Goal: Task Accomplishment & Management: Manage account settings

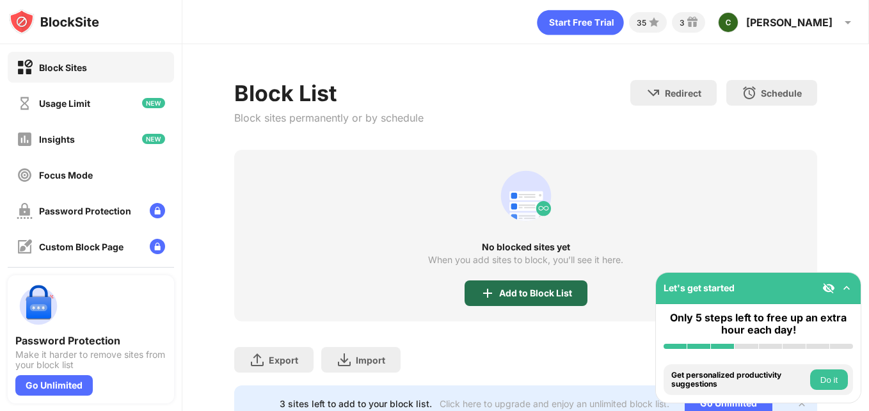
click at [555, 303] on div "Add to Block List" at bounding box center [526, 293] width 123 height 26
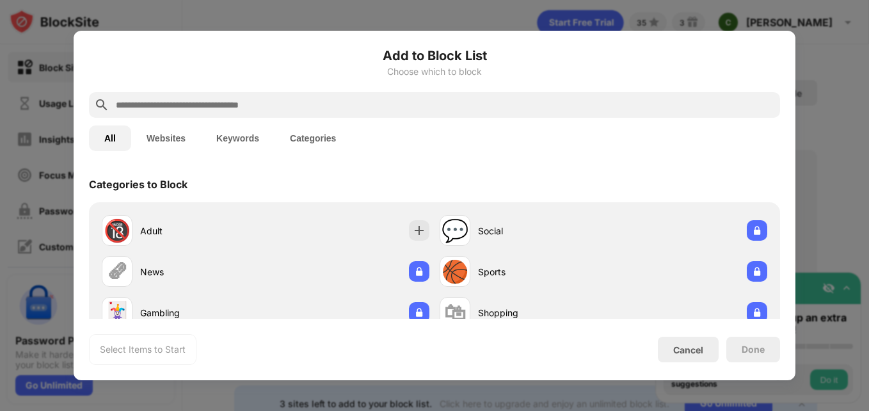
click at [277, 115] on div at bounding box center [434, 105] width 691 height 26
click at [277, 108] on input "text" at bounding box center [445, 104] width 661 height 15
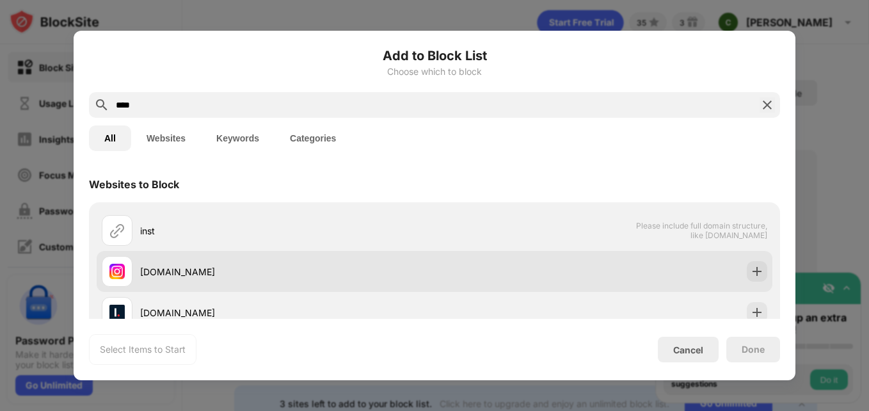
click at [195, 284] on div "[DOMAIN_NAME]" at bounding box center [268, 271] width 333 height 31
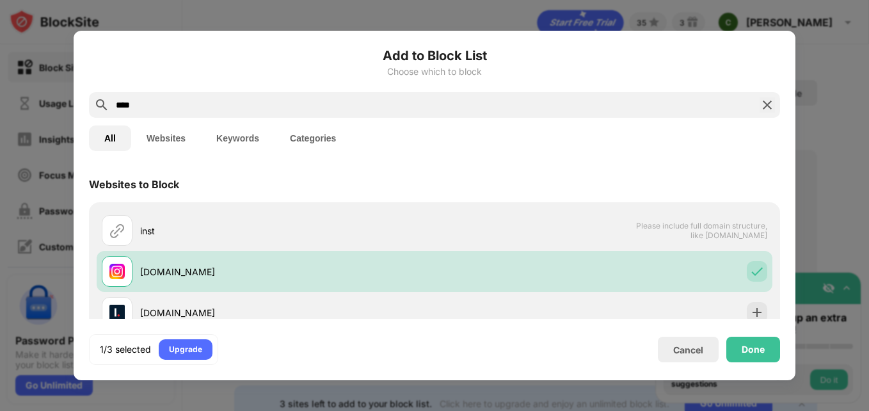
click at [200, 104] on input "****" at bounding box center [435, 104] width 640 height 15
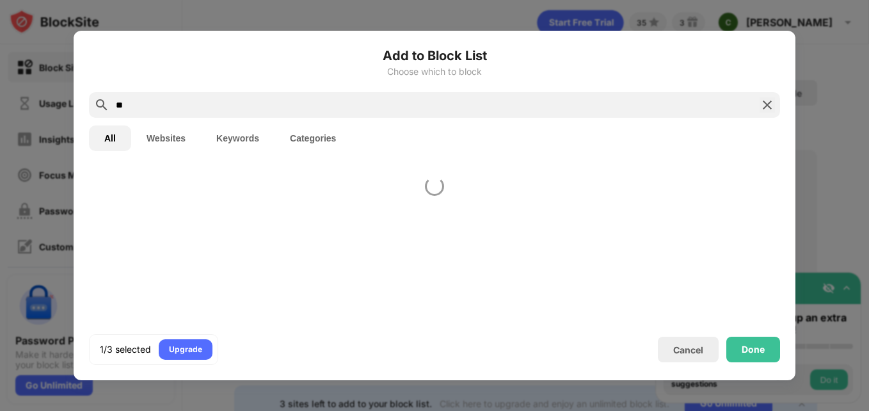
type input "*"
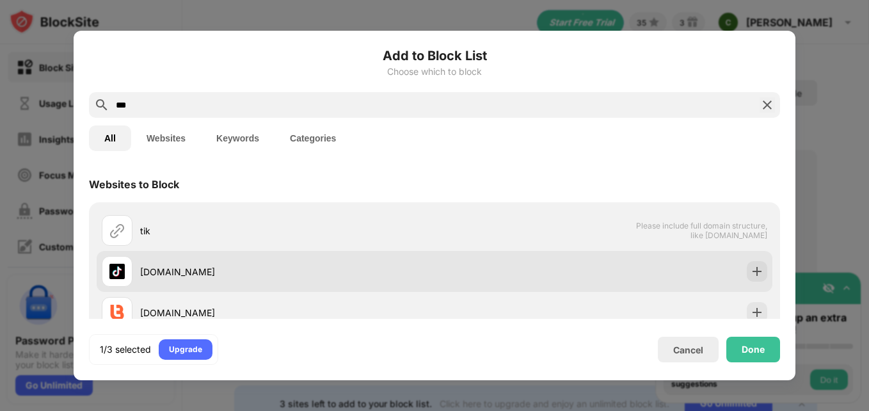
click at [174, 280] on div "[DOMAIN_NAME]" at bounding box center [268, 271] width 333 height 31
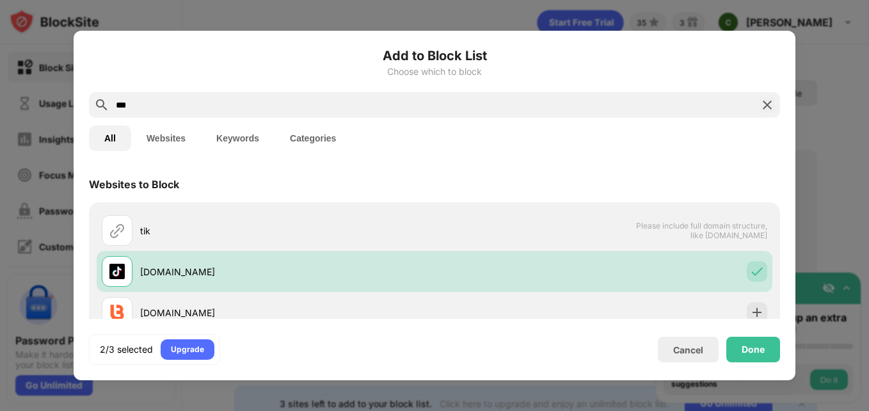
click at [289, 100] on input "***" at bounding box center [435, 104] width 640 height 15
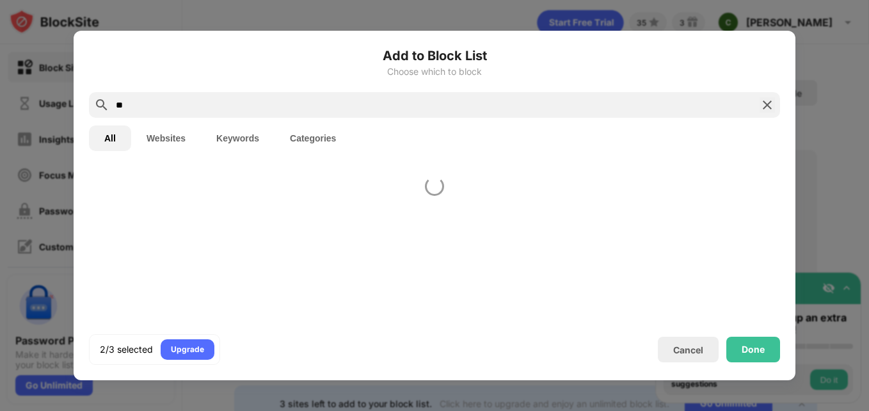
type input "*"
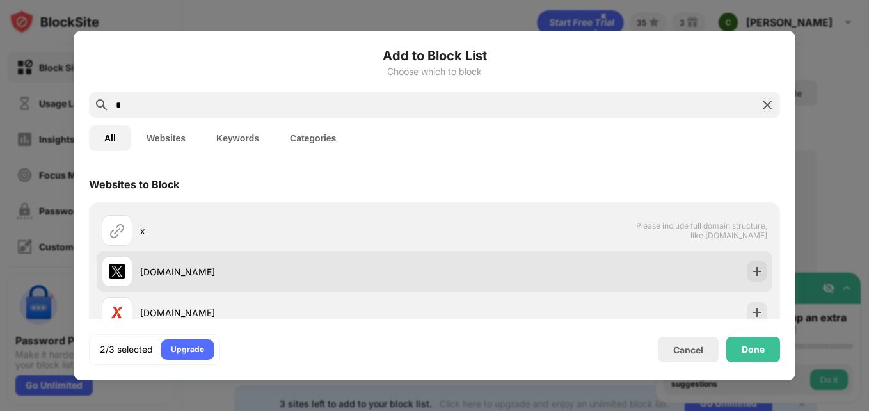
type input "*"
click at [179, 279] on div "[DOMAIN_NAME]" at bounding box center [268, 271] width 333 height 31
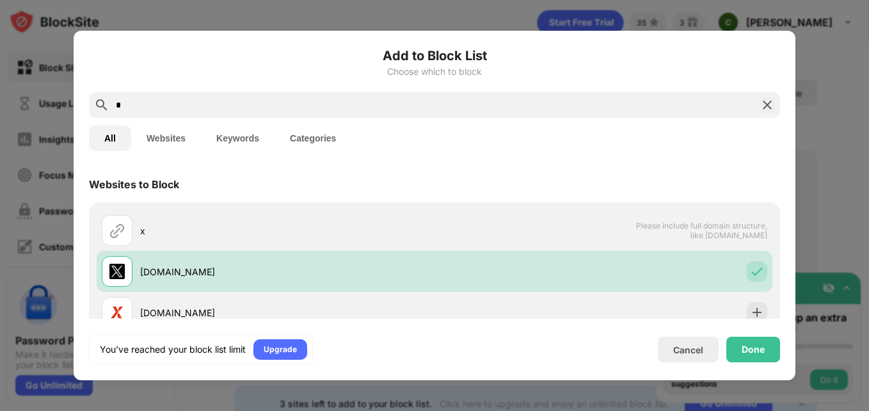
click at [332, 107] on input "*" at bounding box center [435, 104] width 640 height 15
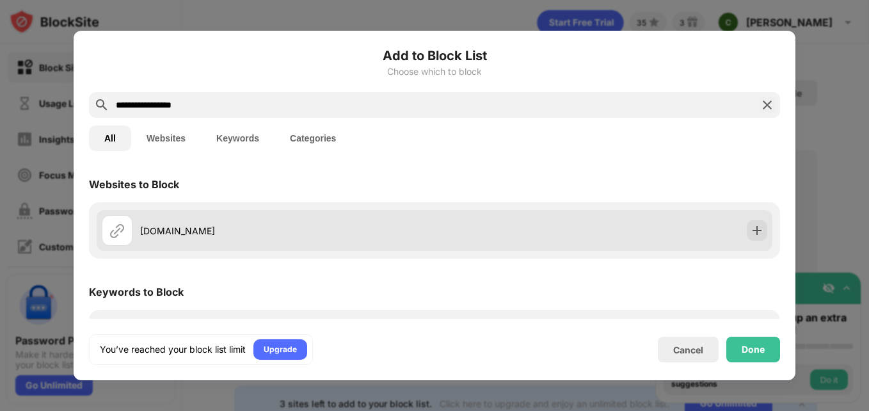
click at [241, 236] on div "[DOMAIN_NAME]" at bounding box center [287, 230] width 295 height 13
click at [751, 234] on img at bounding box center [757, 230] width 13 height 13
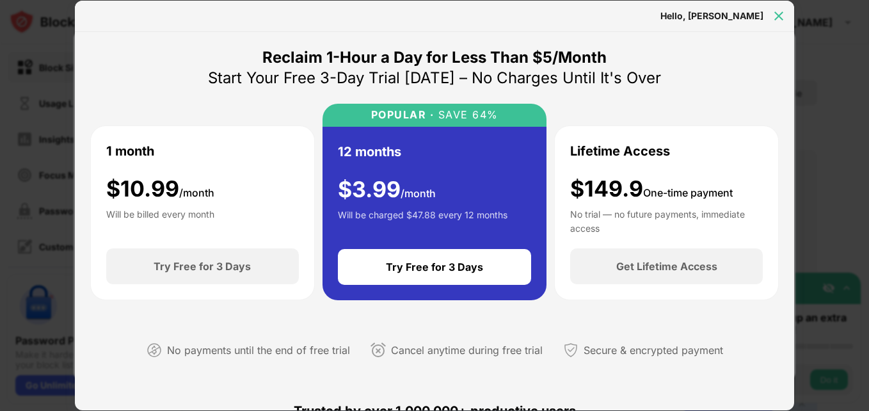
click at [784, 15] on img at bounding box center [779, 16] width 13 height 13
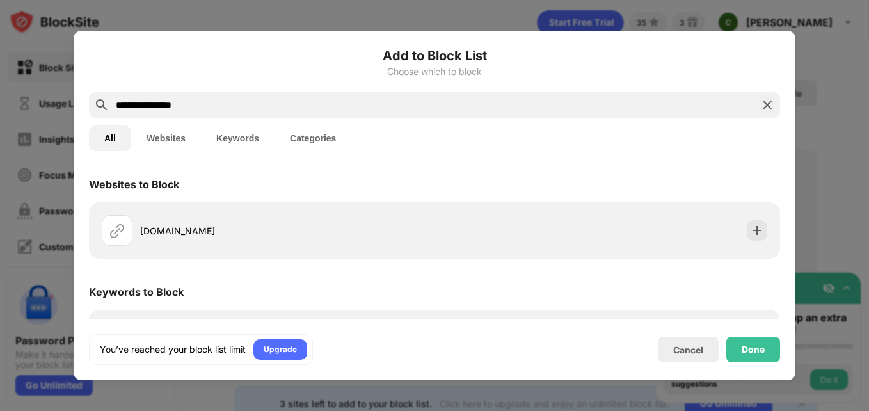
click at [177, 136] on button "Websites" at bounding box center [166, 138] width 70 height 26
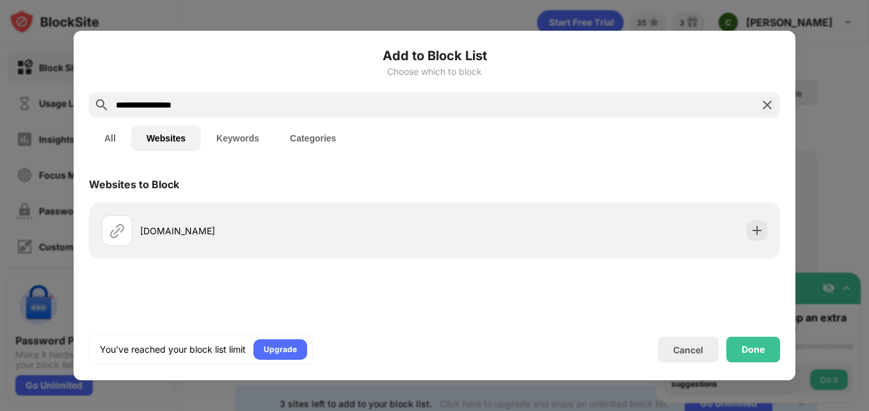
click at [261, 105] on input "**********" at bounding box center [435, 104] width 640 height 15
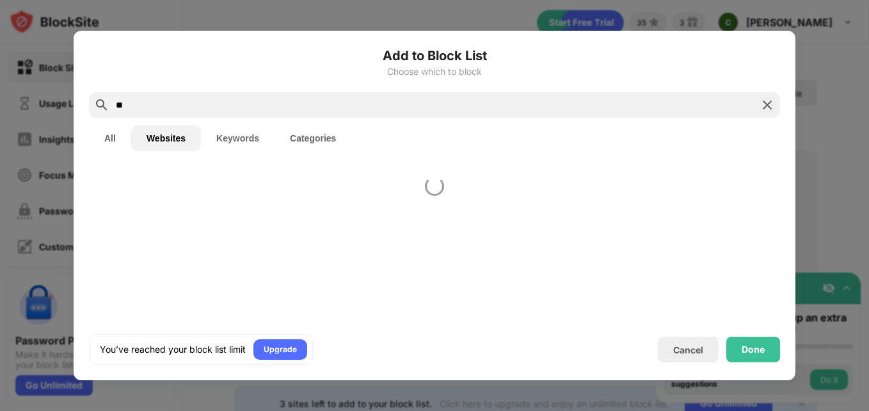
type input "*"
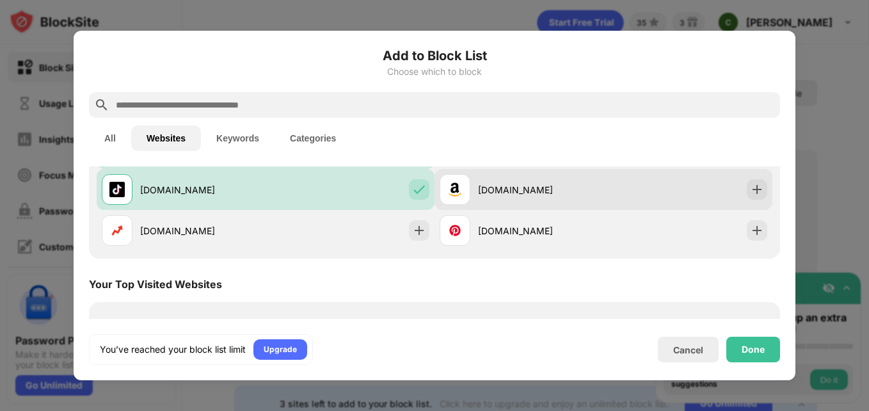
scroll to position [175, 0]
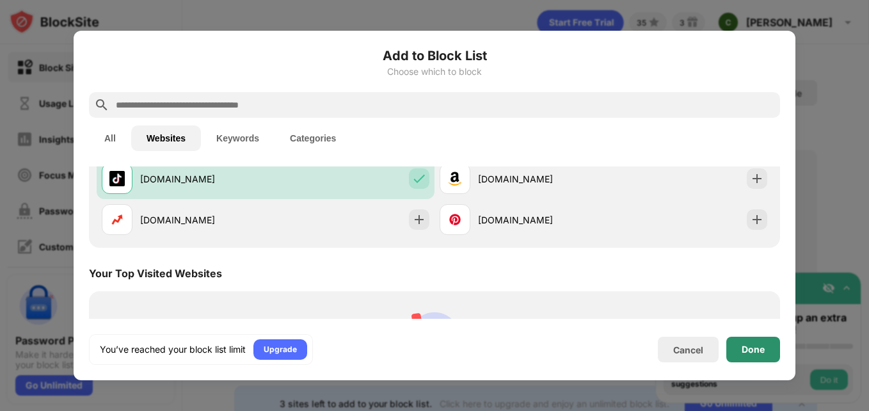
click at [756, 352] on div "Done" at bounding box center [753, 349] width 23 height 10
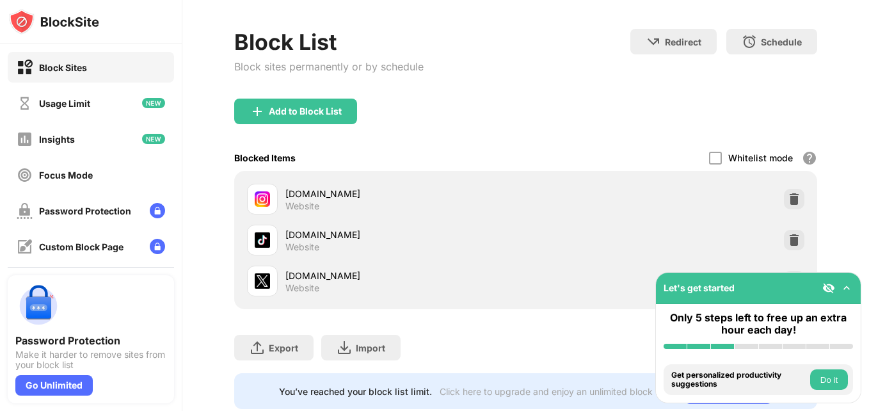
scroll to position [95, 0]
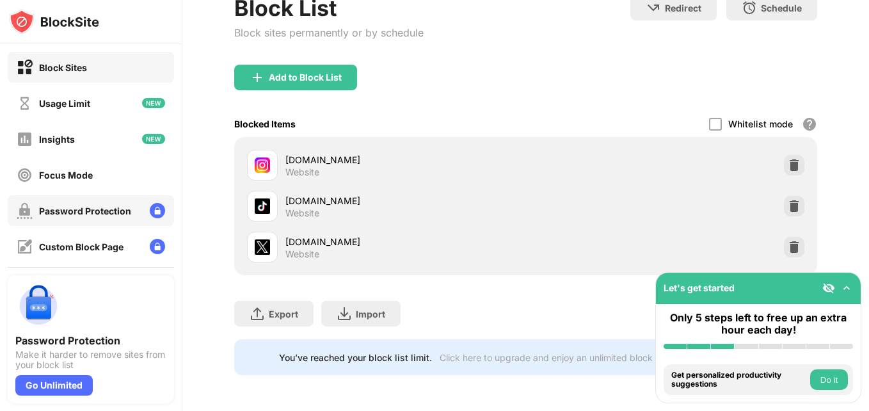
click at [120, 210] on div "Password Protection" at bounding box center [85, 211] width 92 height 11
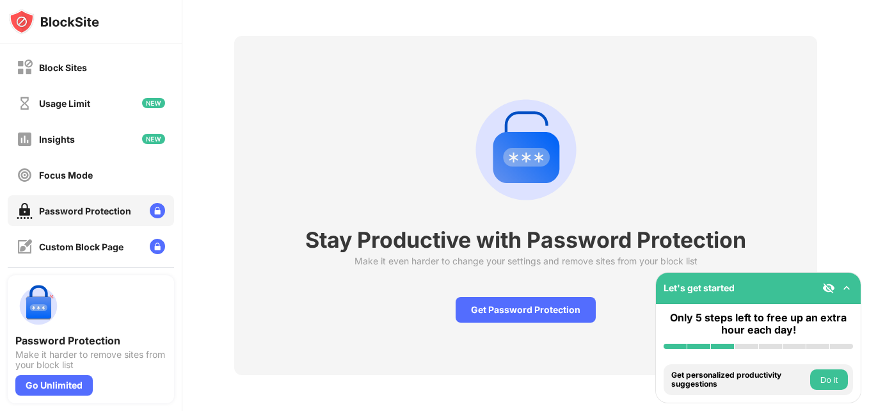
scroll to position [54, 0]
click at [529, 307] on div "Get Password Protection" at bounding box center [526, 310] width 140 height 26
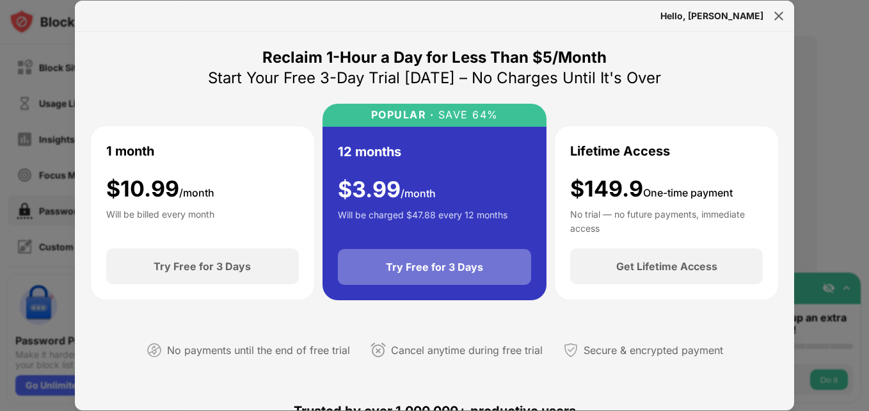
click at [440, 266] on div "Try Free for 3 Days" at bounding box center [434, 267] width 97 height 13
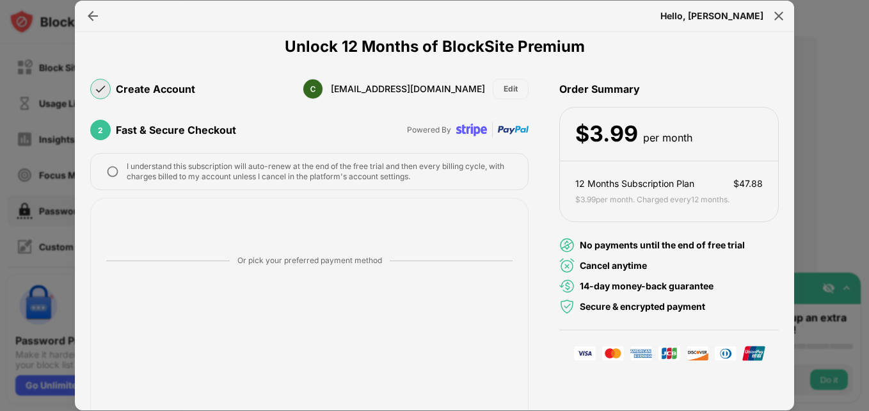
scroll to position [166, 0]
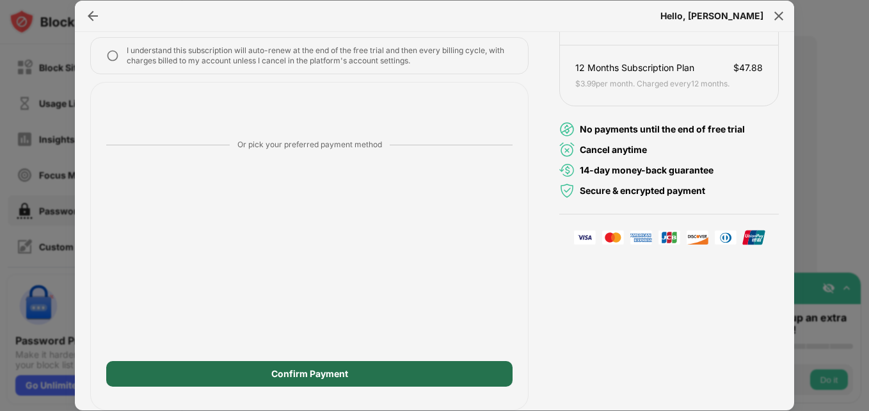
click at [428, 373] on div "Confirm Payment" at bounding box center [309, 374] width 407 height 26
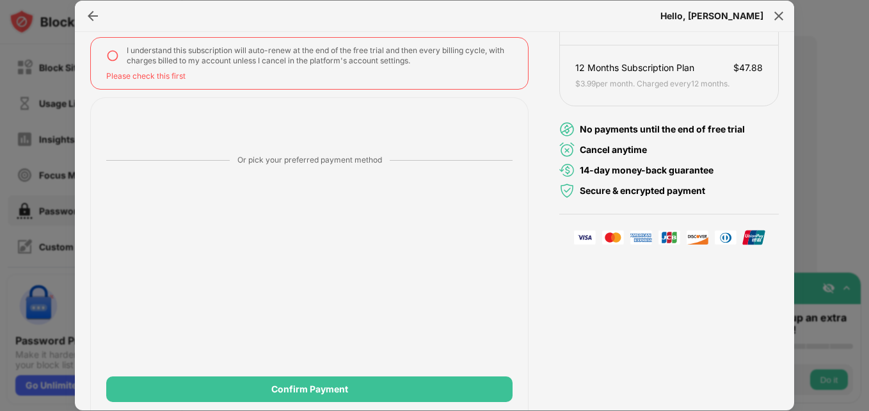
click at [111, 54] on img at bounding box center [112, 55] width 13 height 13
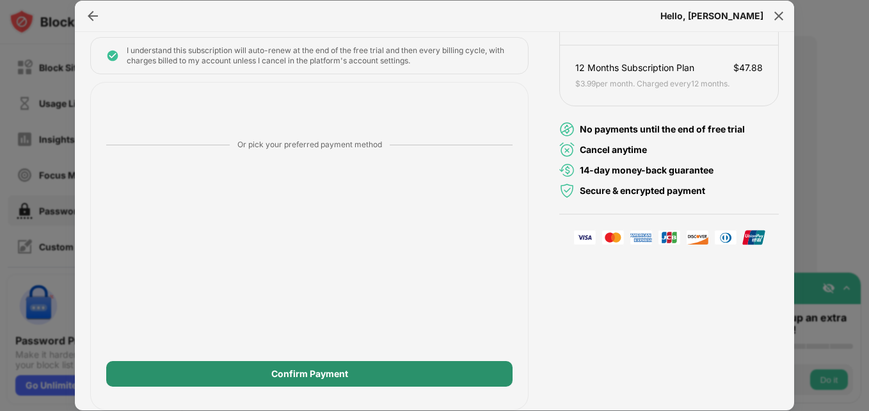
click at [433, 376] on div "Confirm Payment" at bounding box center [309, 374] width 407 height 26
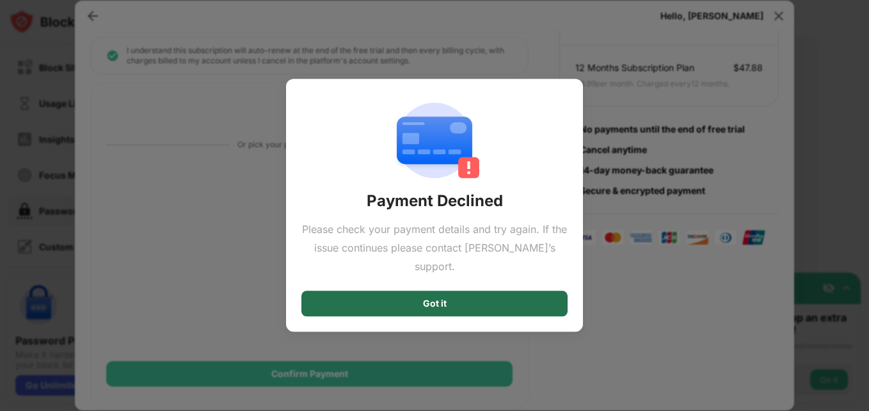
click at [474, 296] on div "Got it" at bounding box center [435, 304] width 266 height 26
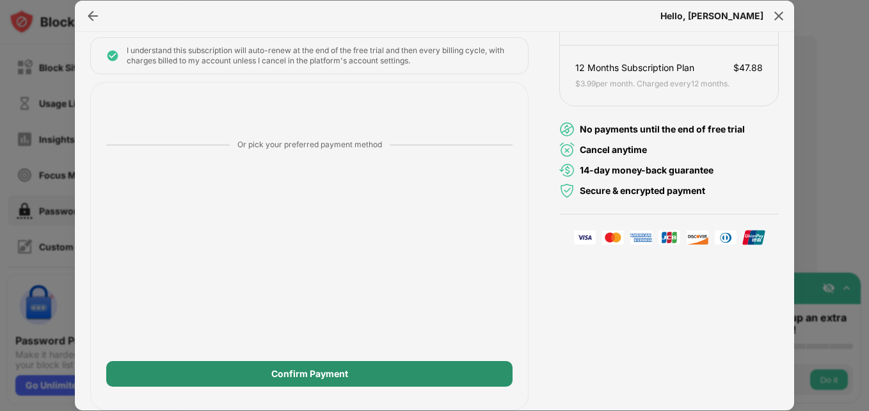
click at [459, 379] on div "Confirm Payment" at bounding box center [309, 374] width 407 height 26
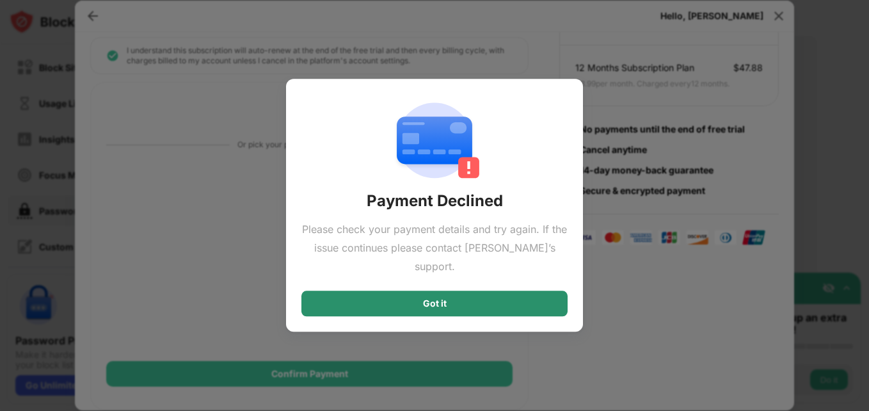
click at [469, 291] on div "Got it" at bounding box center [435, 304] width 266 height 26
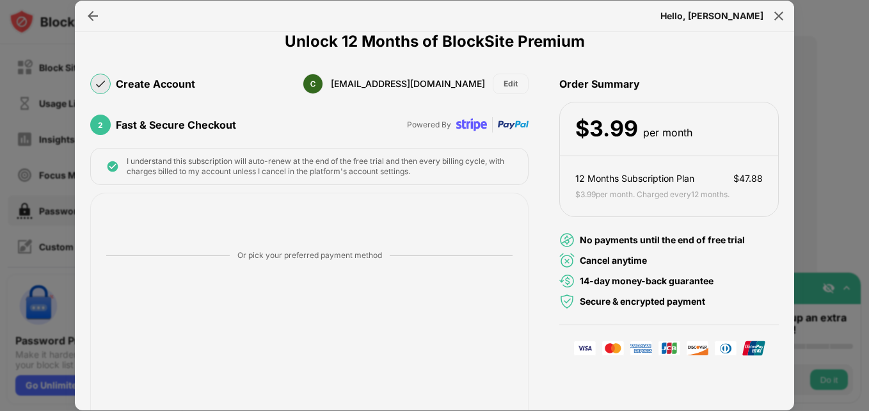
scroll to position [0, 0]
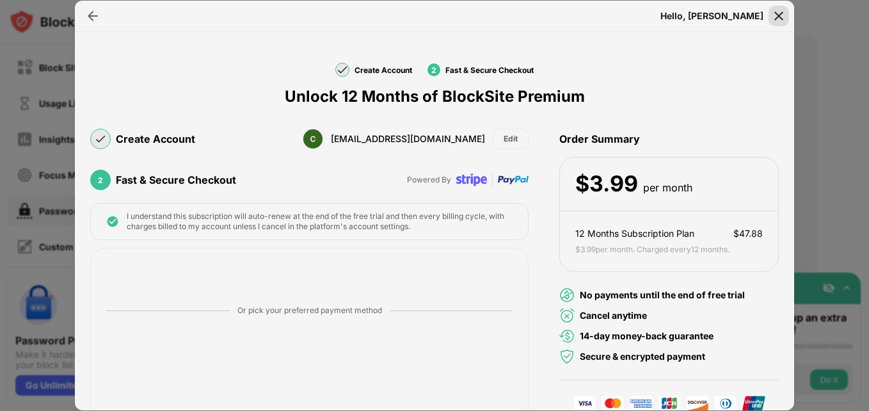
click at [780, 17] on img at bounding box center [779, 16] width 13 height 13
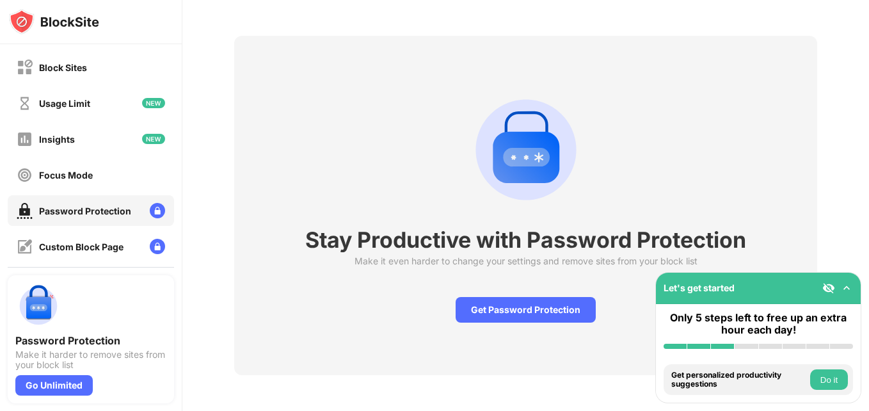
scroll to position [54, 0]
click at [76, 385] on div "Go Unlimited" at bounding box center [53, 385] width 77 height 20
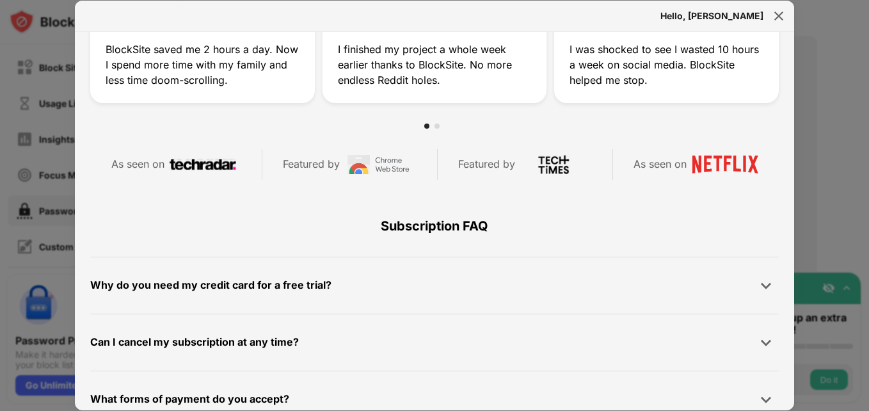
scroll to position [610, 0]
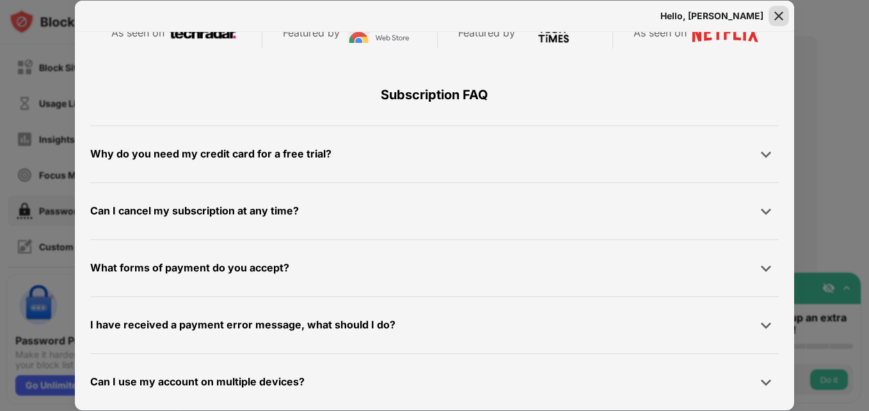
click at [780, 15] on img at bounding box center [779, 16] width 13 height 13
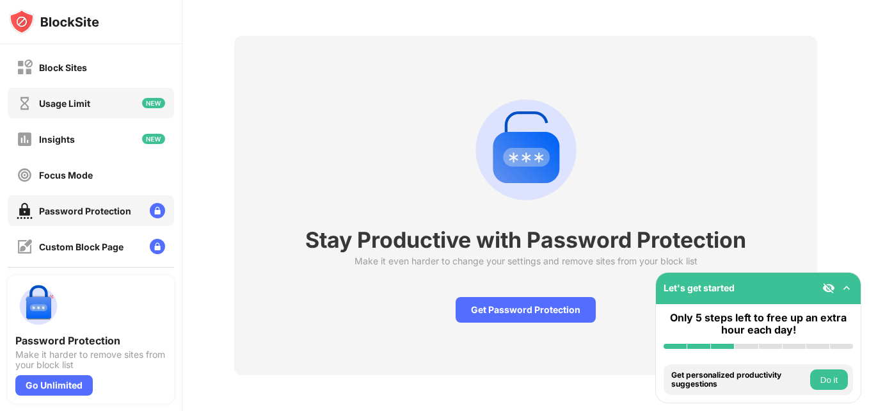
click at [97, 106] on div "Usage Limit" at bounding box center [91, 103] width 166 height 31
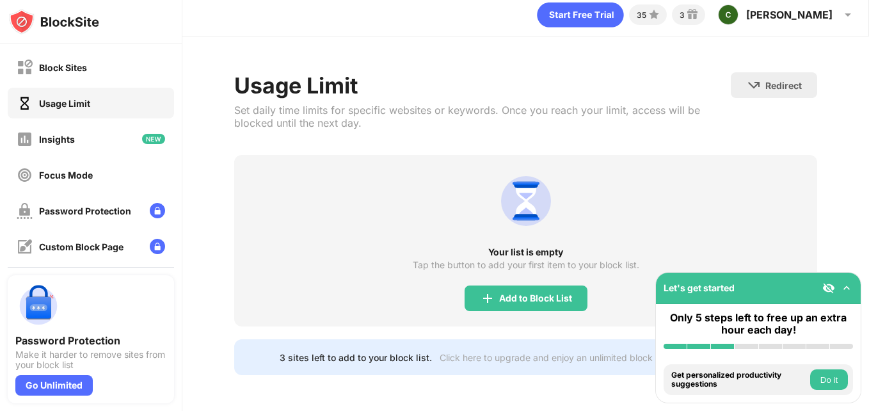
scroll to position [17, 0]
click at [94, 72] on div "Block Sites" at bounding box center [91, 67] width 166 height 31
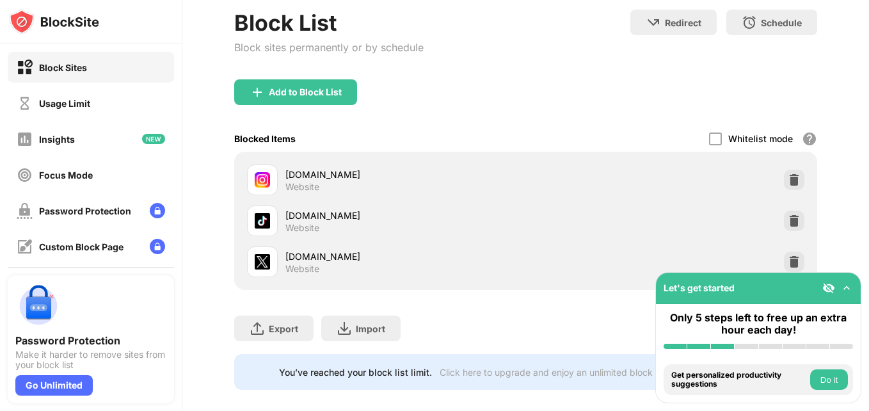
scroll to position [95, 0]
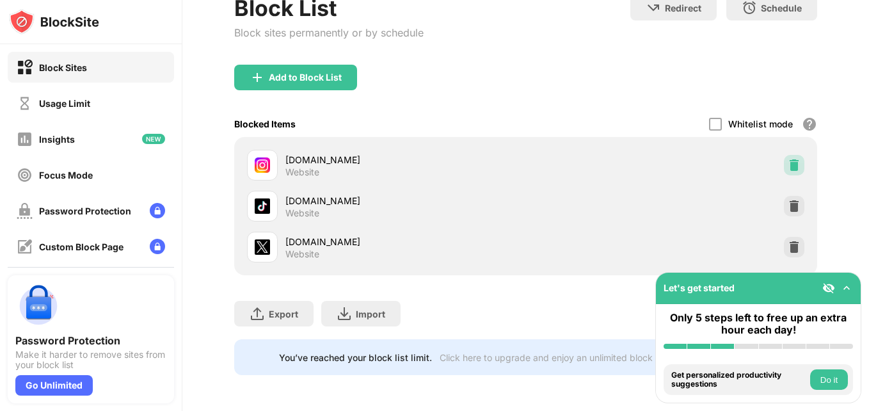
click at [788, 159] on img at bounding box center [794, 165] width 13 height 13
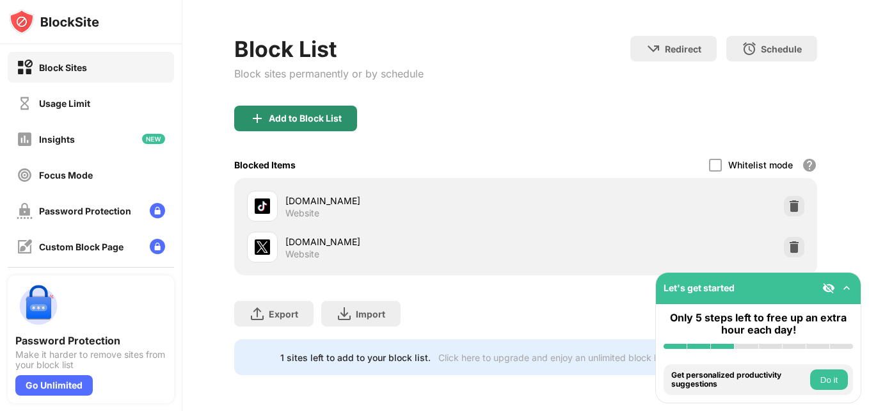
click at [325, 113] on div "Add to Block List" at bounding box center [305, 118] width 73 height 10
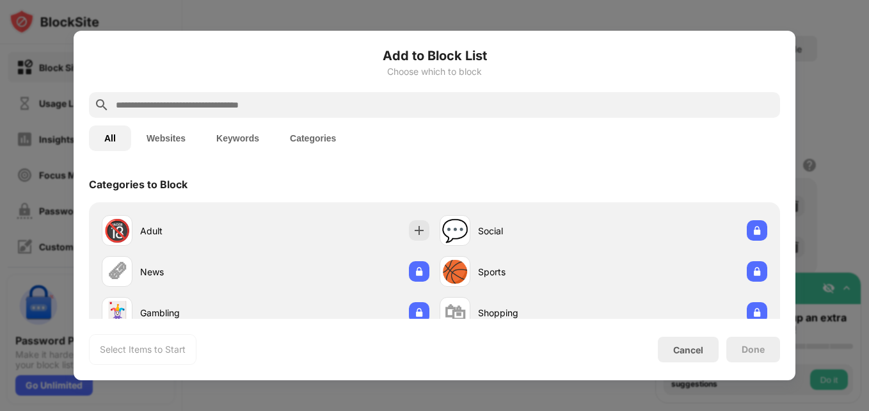
click at [270, 101] on input "text" at bounding box center [445, 104] width 661 height 15
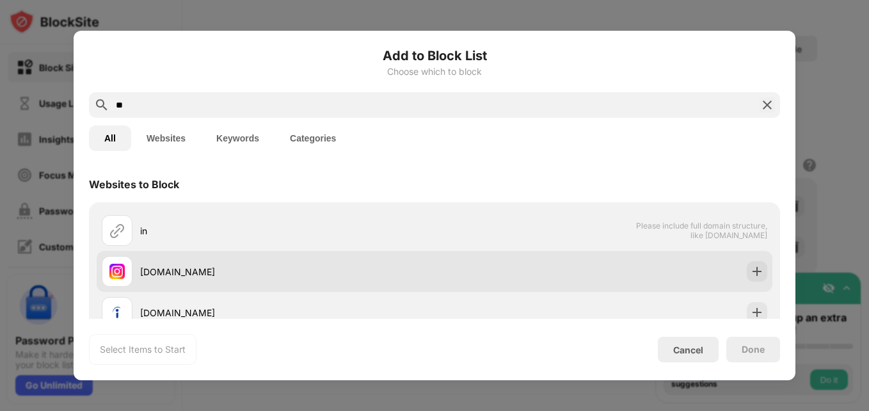
type input "**"
click at [178, 268] on div "[DOMAIN_NAME]" at bounding box center [287, 271] width 295 height 13
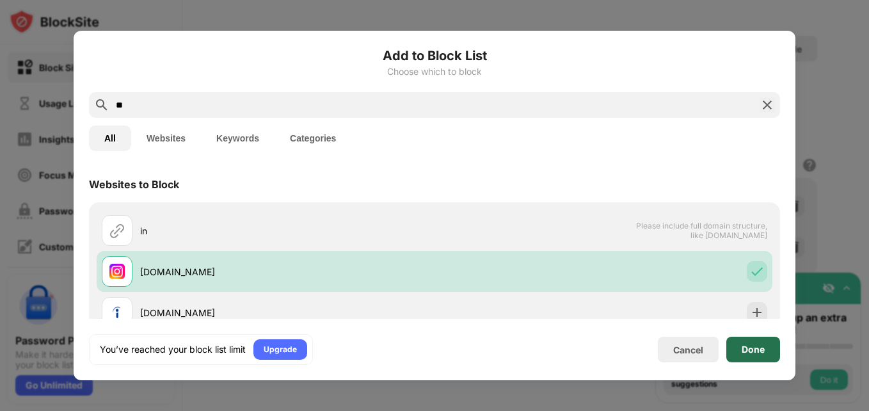
click at [761, 349] on div "Done" at bounding box center [753, 349] width 23 height 10
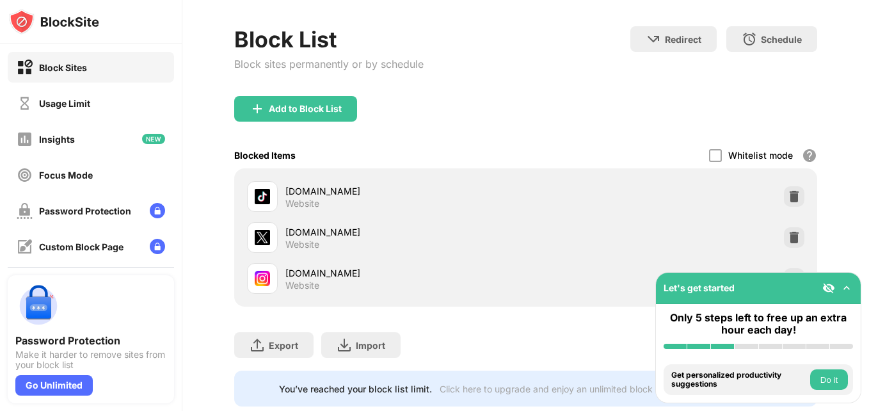
scroll to position [95, 0]
